Goal: Task Accomplishment & Management: Manage account settings

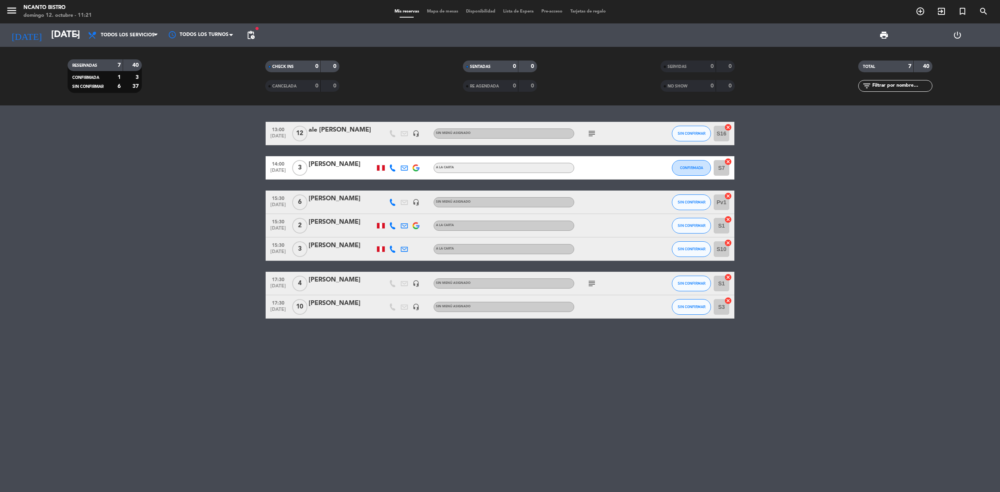
click at [280, 301] on span "17:30" at bounding box center [278, 302] width 20 height 9
click at [326, 306] on div "[PERSON_NAME]" at bounding box center [341, 303] width 66 height 10
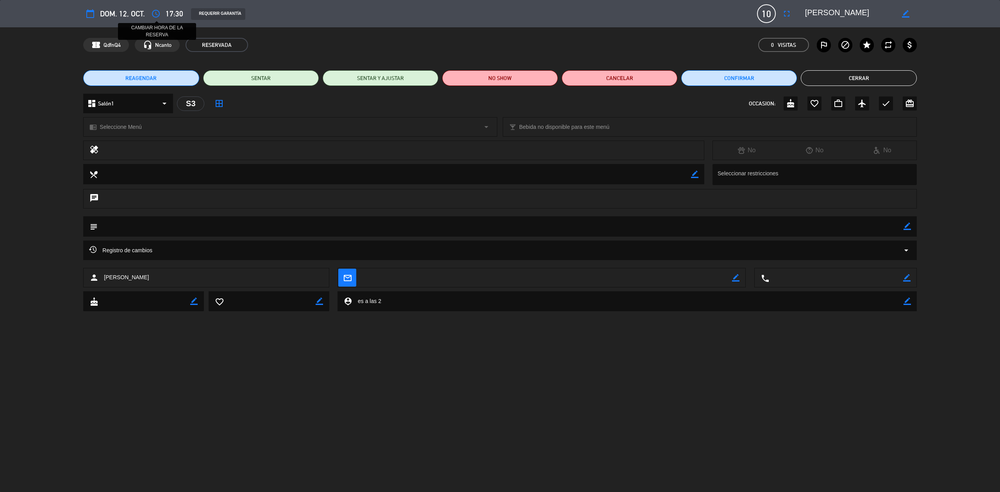
click at [155, 16] on icon "access_time" at bounding box center [155, 13] width 9 height 9
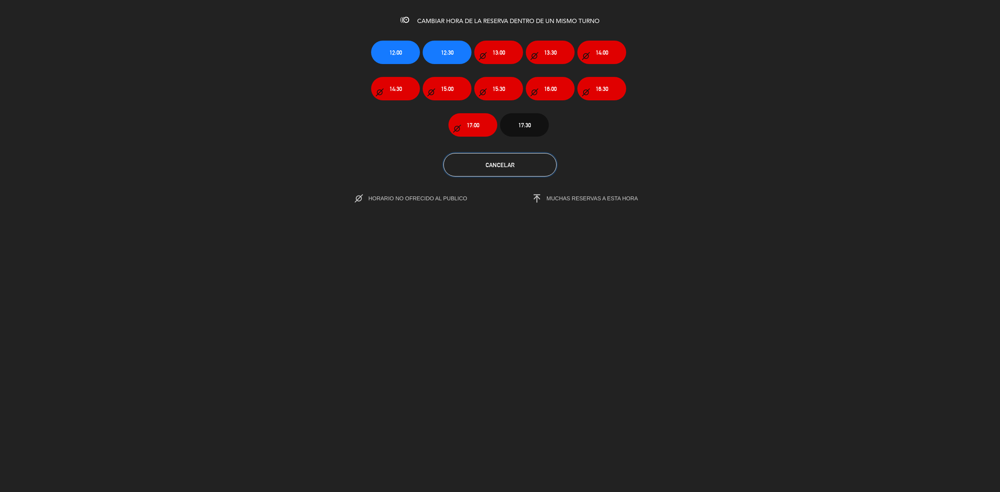
click at [485, 162] on span "Cancelar" at bounding box center [499, 165] width 29 height 7
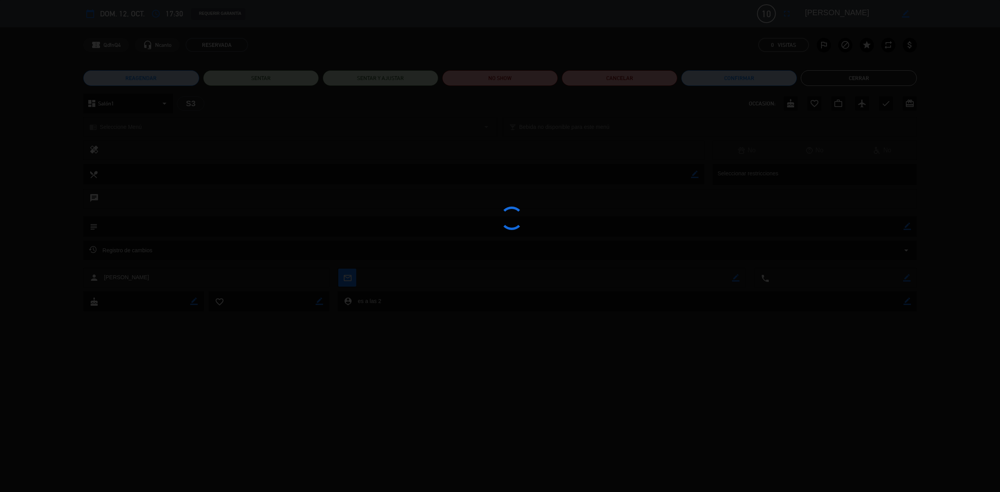
type input "[DATE]"
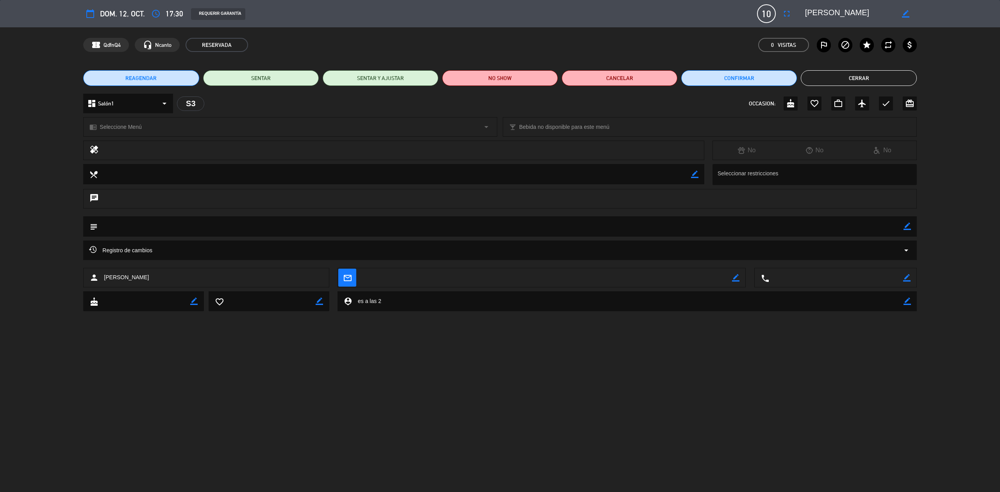
click at [859, 80] on button "Cerrar" at bounding box center [858, 78] width 116 height 16
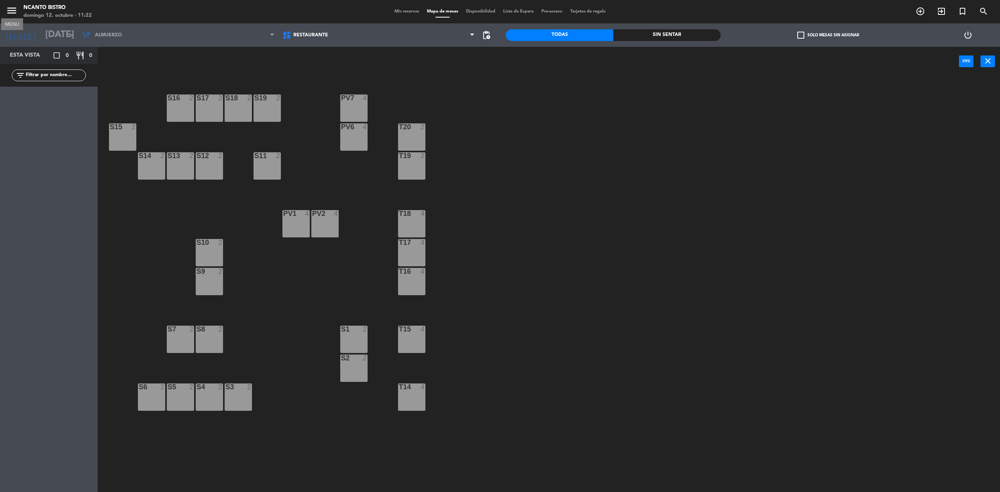
click at [9, 10] on icon "menu" at bounding box center [12, 11] width 12 height 12
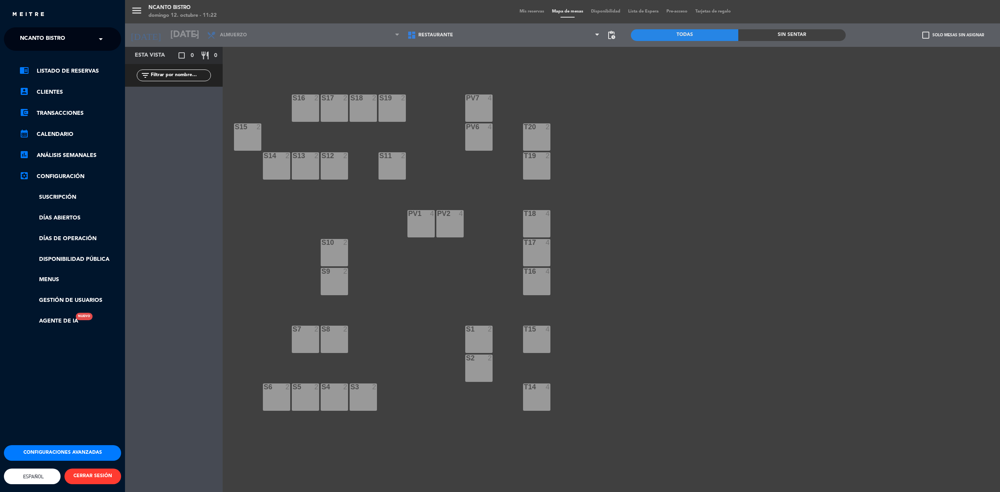
click at [575, 20] on div "menu Ncanto Bistro [DATE] 12. octubre - 11:22 Mis reservas Mapa de mesas Dispon…" at bounding box center [625, 246] width 1000 height 492
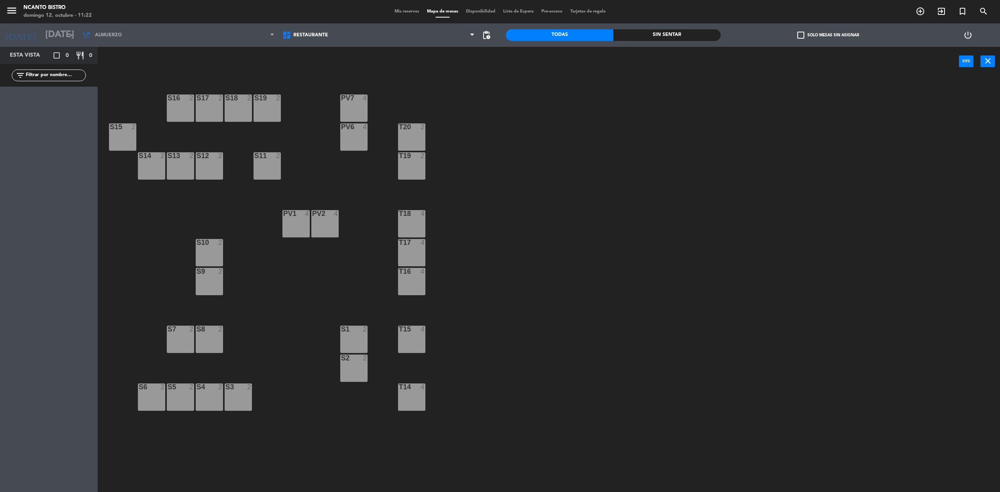
click at [415, 13] on span "Mis reservas" at bounding box center [406, 11] width 32 height 4
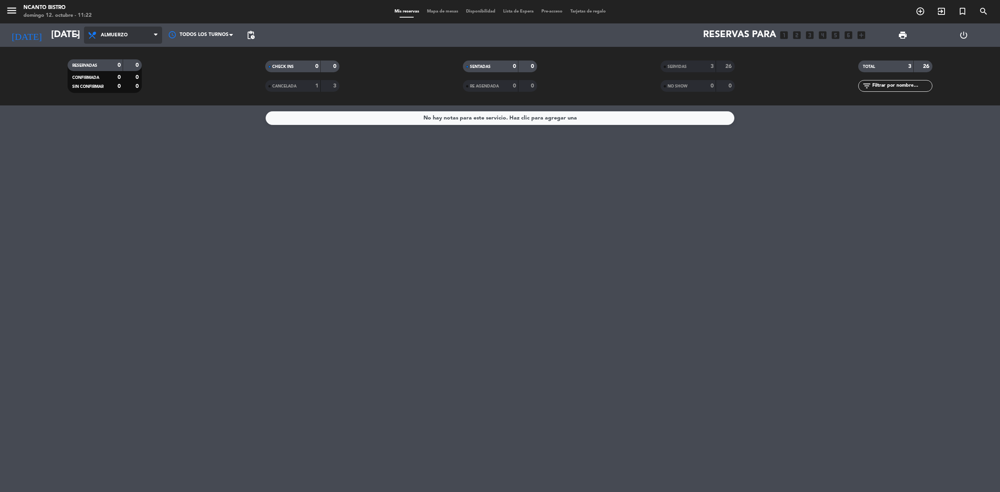
click at [146, 29] on span "Almuerzo" at bounding box center [123, 35] width 78 height 17
click at [144, 45] on div "Todos los servicios Desayuno Almuerzo Cena Todos los servicios Todos los servic…" at bounding box center [123, 34] width 78 height 23
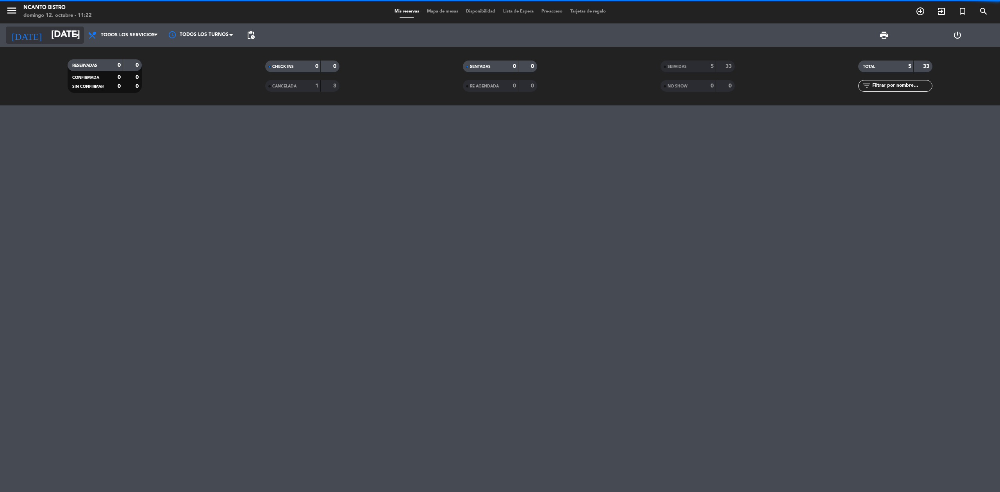
click at [72, 29] on input "[DATE]" at bounding box center [105, 35] width 116 height 19
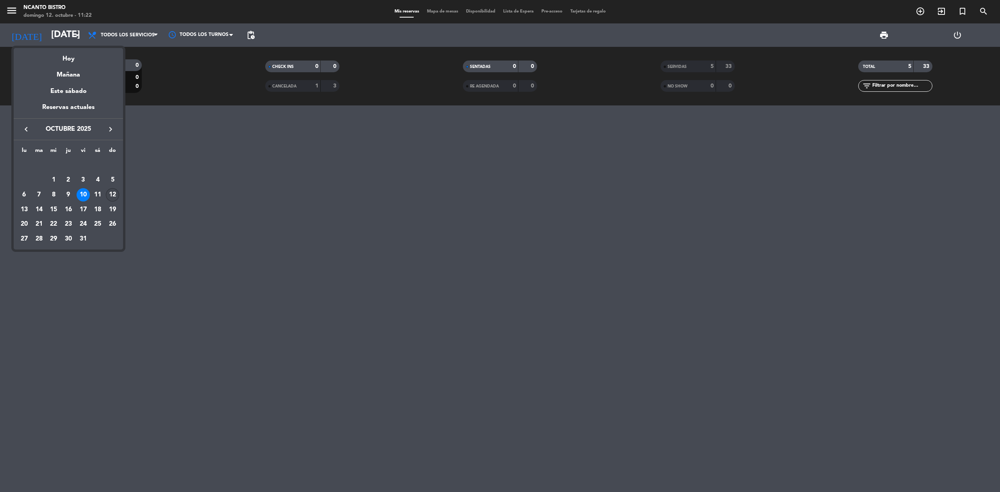
click at [109, 197] on div "12" at bounding box center [112, 194] width 13 height 13
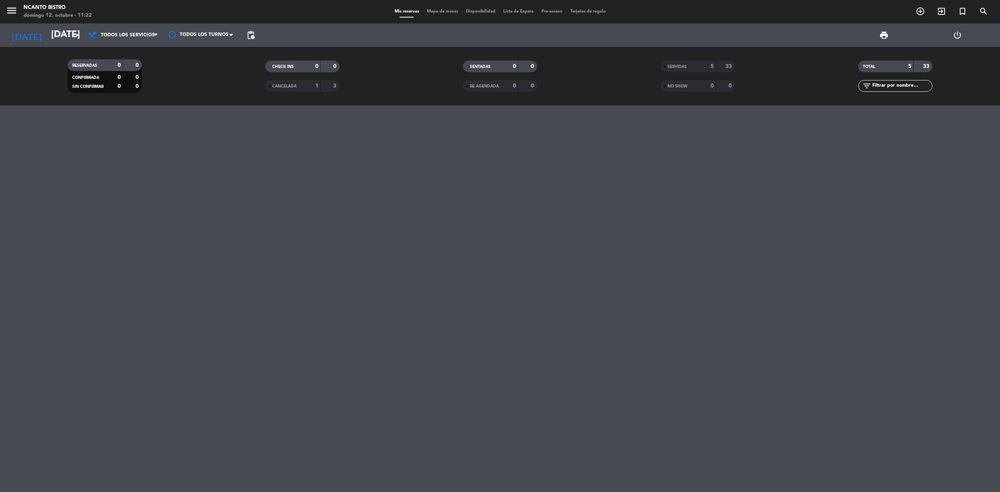
type input "[DATE]"
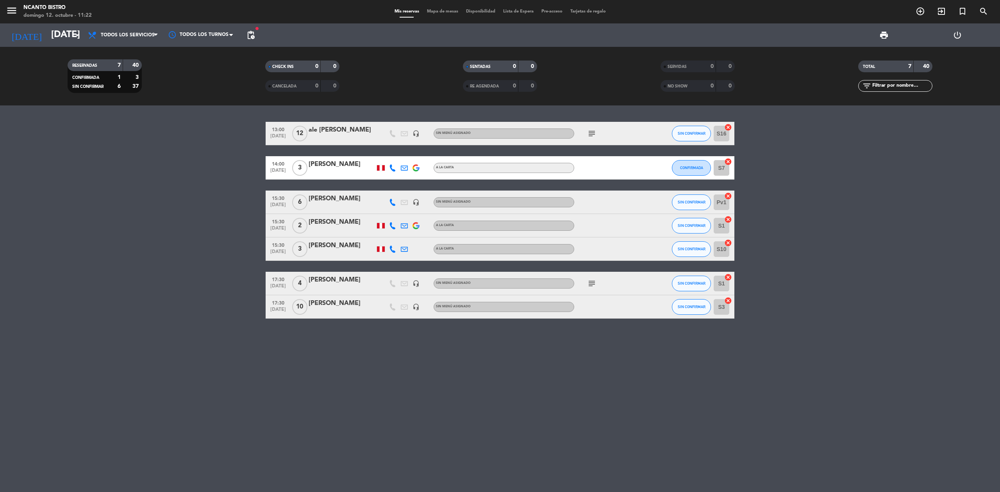
click at [256, 37] on span "pending_actions" at bounding box center [251, 35] width 16 height 16
click at [255, 36] on span "pending_actions" at bounding box center [250, 34] width 9 height 9
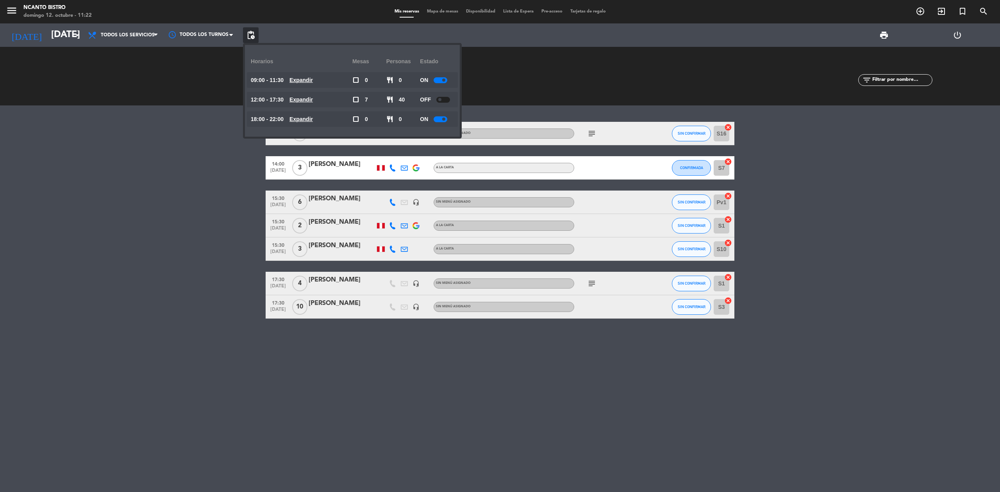
click at [444, 103] on div "OFF" at bounding box center [437, 100] width 34 height 16
click at [444, 100] on div at bounding box center [443, 100] width 14 height 6
click at [303, 100] on u "Expandir" at bounding box center [300, 99] width 23 height 6
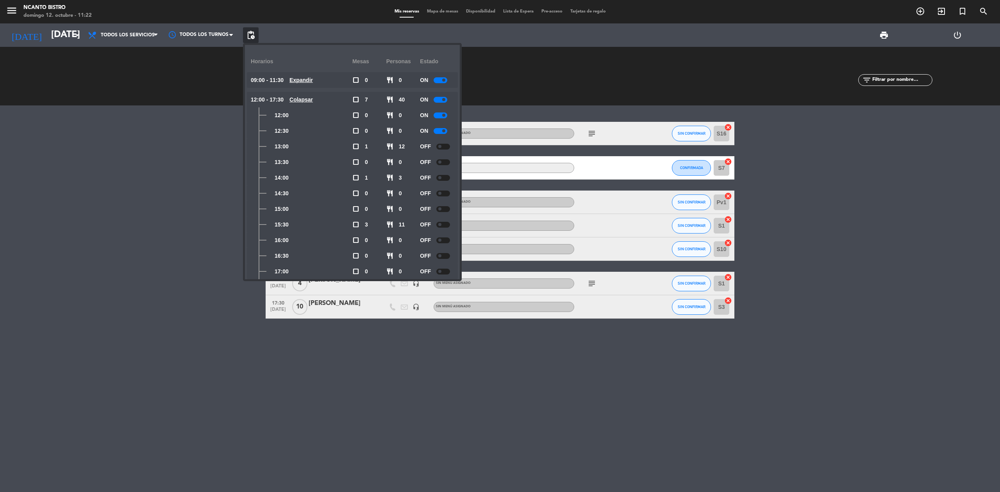
click at [438, 144] on div at bounding box center [443, 147] width 14 height 6
click at [442, 164] on div at bounding box center [443, 162] width 14 height 6
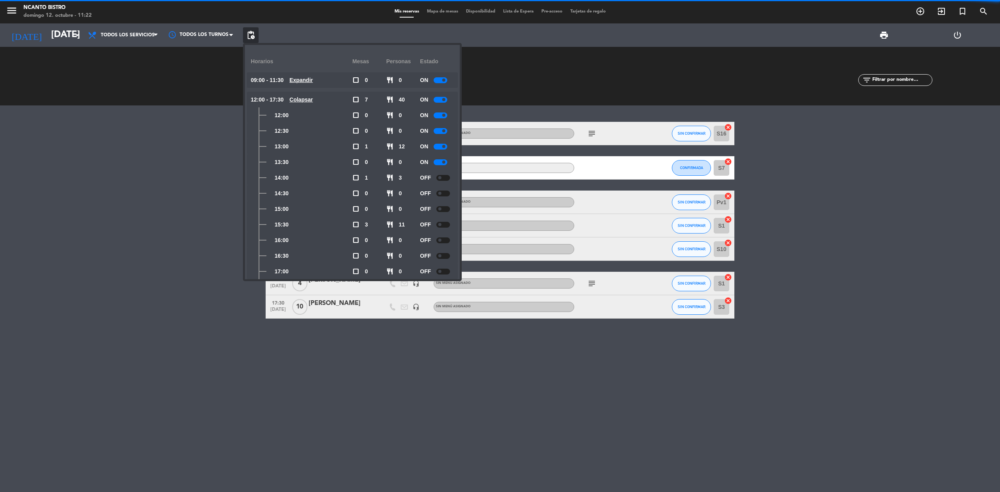
click at [442, 177] on div at bounding box center [443, 178] width 14 height 6
click at [441, 193] on span at bounding box center [439, 193] width 3 height 3
click at [440, 209] on span at bounding box center [439, 208] width 3 height 3
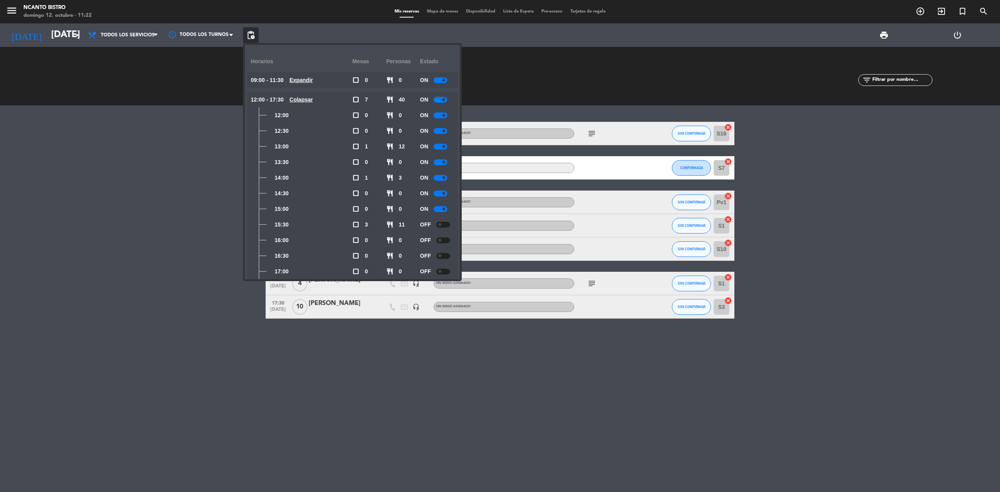
click at [442, 160] on div at bounding box center [440, 162] width 14 height 6
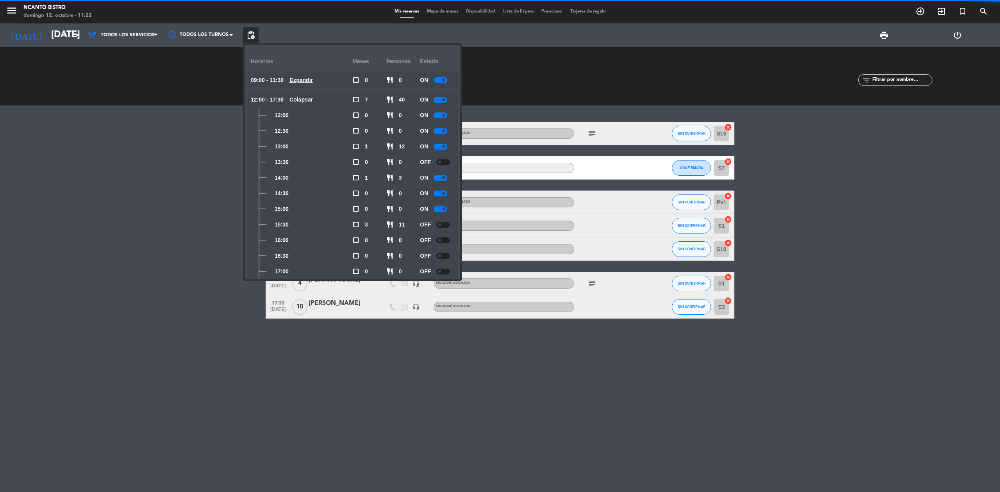
click at [442, 193] on div at bounding box center [440, 194] width 14 height 6
drag, startPoint x: 443, startPoint y: 209, endPoint x: 441, endPoint y: 158, distance: 50.8
click at [443, 209] on span at bounding box center [443, 208] width 3 height 3
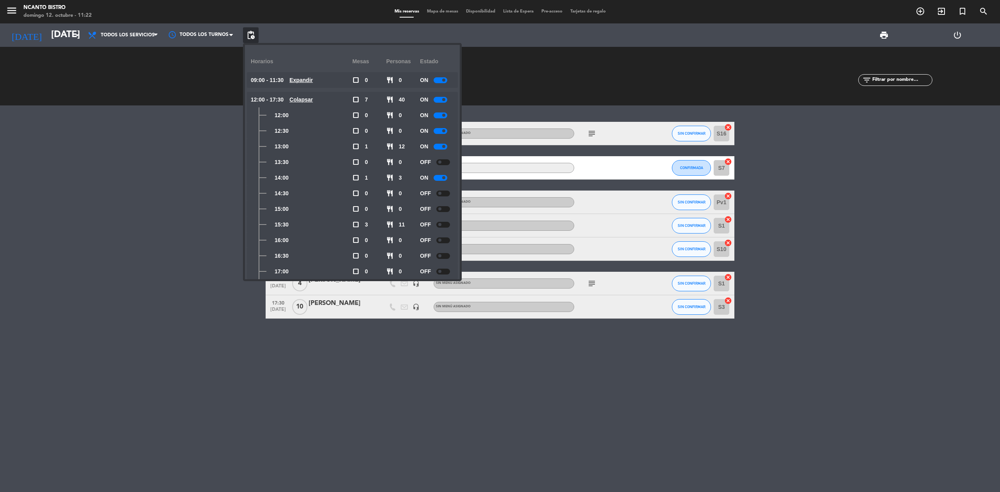
click at [521, 65] on div "SENTADAS 0 0 RE AGENDADA 0 0" at bounding box center [500, 76] width 198 height 43
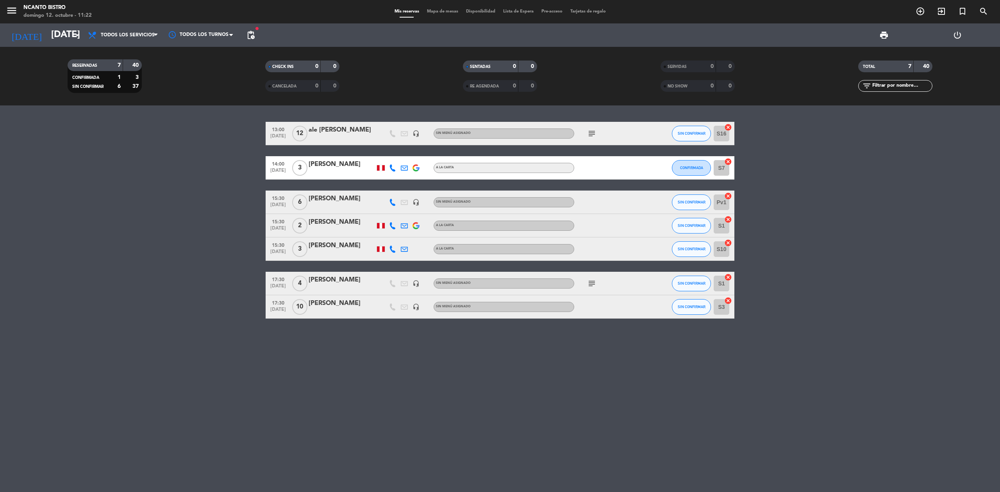
click at [328, 301] on div "[PERSON_NAME]" at bounding box center [341, 303] width 66 height 10
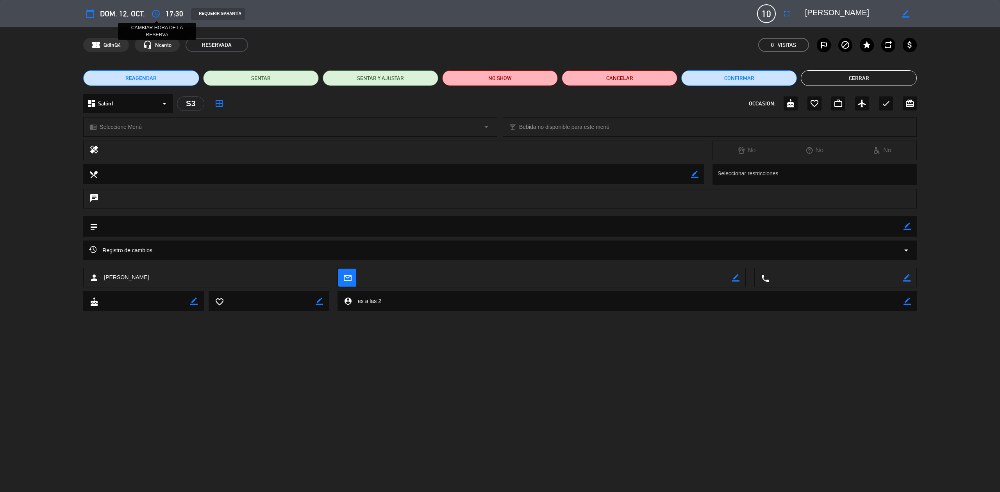
click at [158, 16] on icon "access_time" at bounding box center [155, 13] width 9 height 9
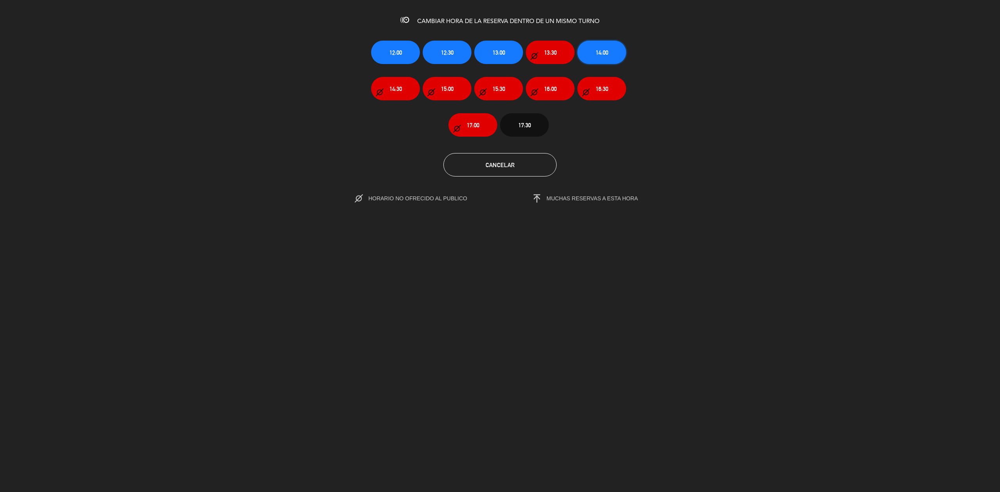
click at [613, 53] on button "14:00" at bounding box center [601, 52] width 49 height 23
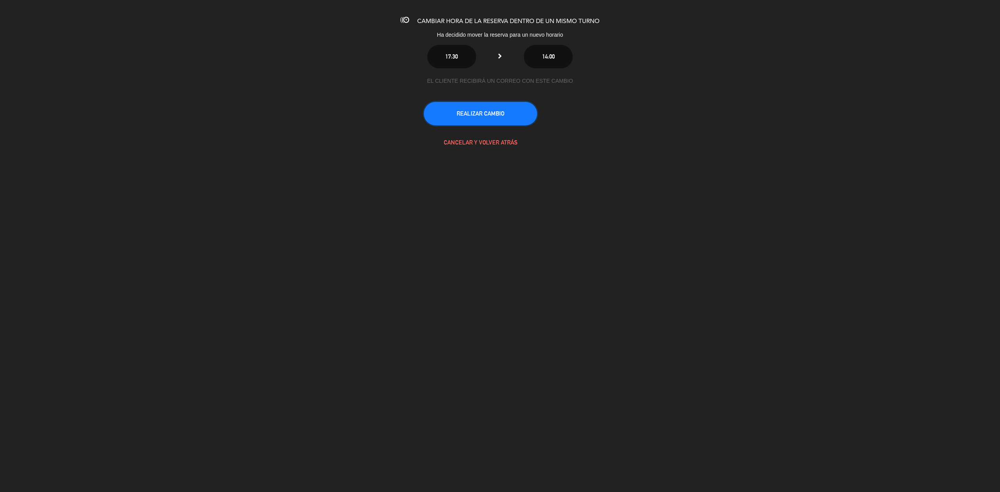
click at [498, 112] on button "REALIZAR CAMBIO" at bounding box center [480, 113] width 113 height 23
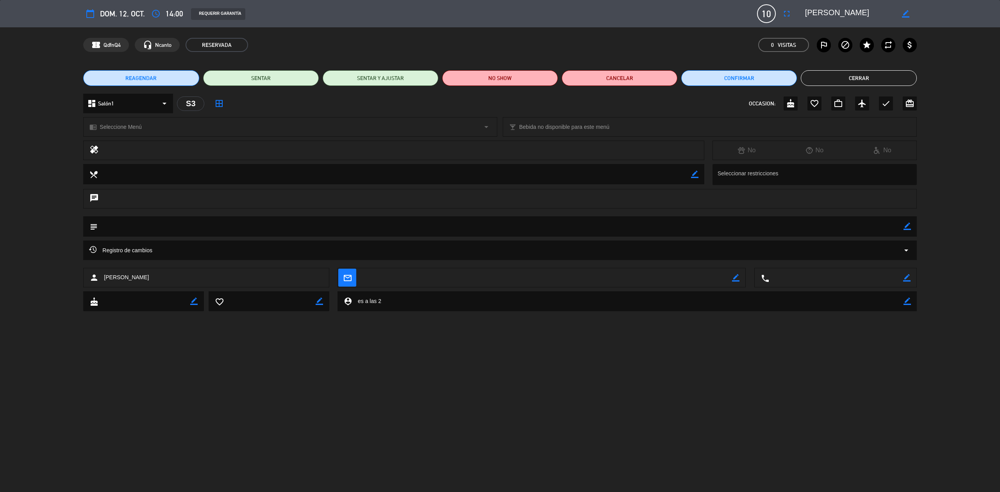
click at [871, 73] on button "Cerrar" at bounding box center [858, 78] width 116 height 16
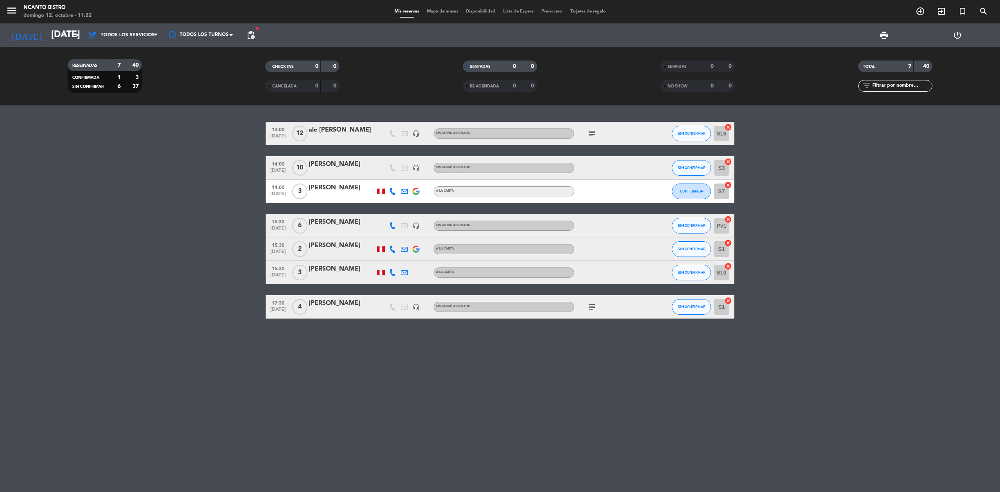
click at [249, 29] on span "pending_actions" at bounding box center [251, 35] width 16 height 16
click at [251, 32] on span "pending_actions" at bounding box center [250, 34] width 9 height 9
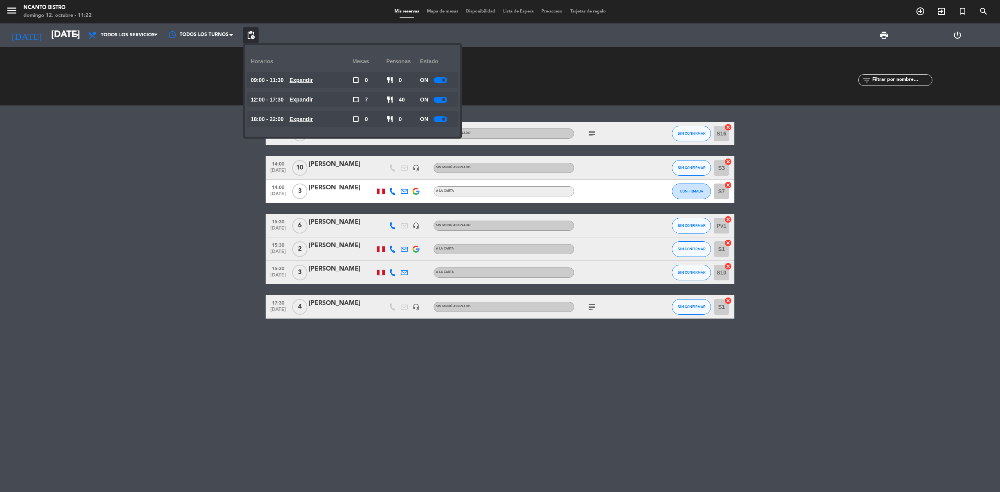
click at [444, 101] on span at bounding box center [443, 99] width 3 height 3
click at [777, 201] on bookings-row "13:00 [DATE] ale [PERSON_NAME] headset_mic Sin menú asignado subject SIN CONFIR…" at bounding box center [500, 220] width 1000 height 197
